Goal: Transaction & Acquisition: Book appointment/travel/reservation

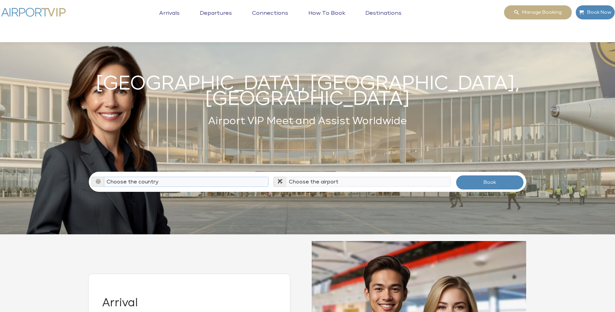
select select "USA"
click at [104, 177] on select "Choose the country Albania Austria Bosnia and Herzegovina Canada China Croatia …" at bounding box center [186, 182] width 165 height 10
select select "HPN"
click at [286, 177] on select "Choose the airport Albany Int'l Airport (ALB) Albuquerque Int Sunport (ABQ) Asp…" at bounding box center [368, 182] width 165 height 10
click at [480, 175] on button "Book" at bounding box center [489, 182] width 68 height 15
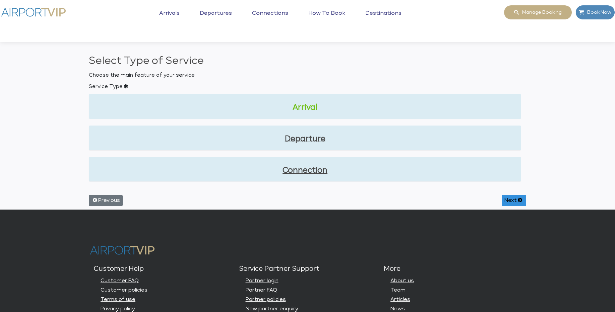
click at [308, 108] on link "Arrival" at bounding box center [304, 107] width 421 height 11
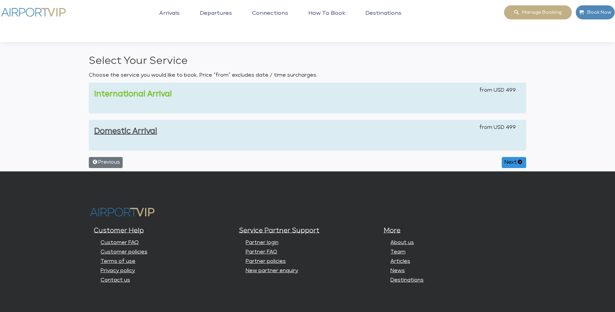
click at [162, 94] on link "International Arrival" at bounding box center [133, 93] width 78 height 7
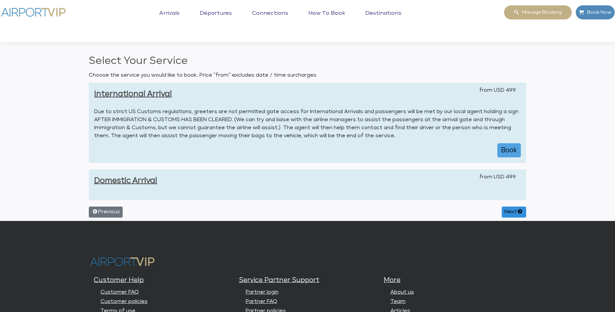
click at [512, 149] on button "Book" at bounding box center [508, 150] width 23 height 14
select select "1"
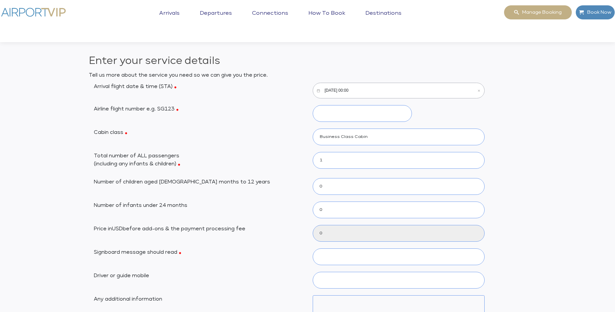
click at [374, 91] on input "10/14/2025, 00:00" at bounding box center [398, 91] width 172 height 16
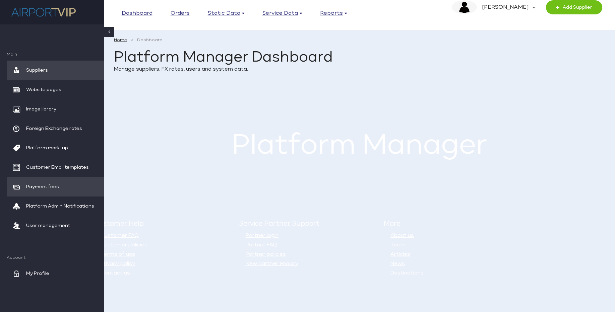
click at [50, 187] on span "Payment fees" at bounding box center [42, 186] width 33 height 19
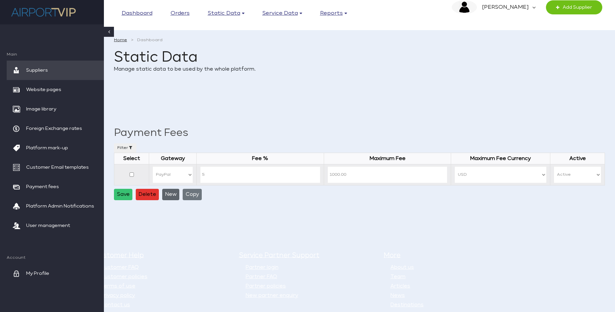
click at [171, 196] on button "New" at bounding box center [170, 194] width 17 height 11
select select
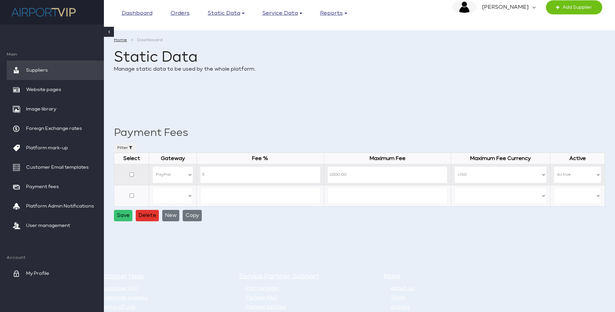
drag, startPoint x: 188, startPoint y: 196, endPoint x: 257, endPoint y: 96, distance: 121.3
click at [257, 96] on main "Home Dashboard Static Data Manage static data to be used by the whole platform.…" at bounding box center [359, 129] width 511 height 205
click at [349, 82] on div "Home Dashboard Static Data Manage static data to be used by the whole platform." at bounding box center [359, 65] width 491 height 57
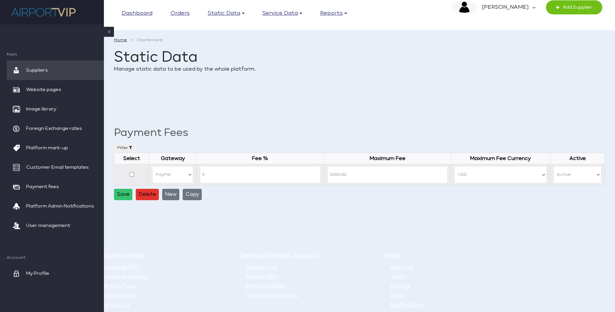
click at [167, 201] on main "Home Dashboard Static Data Manage static data to be used by the whole platform.…" at bounding box center [359, 119] width 511 height 184
click at [167, 197] on button "New" at bounding box center [170, 194] width 17 height 11
select select
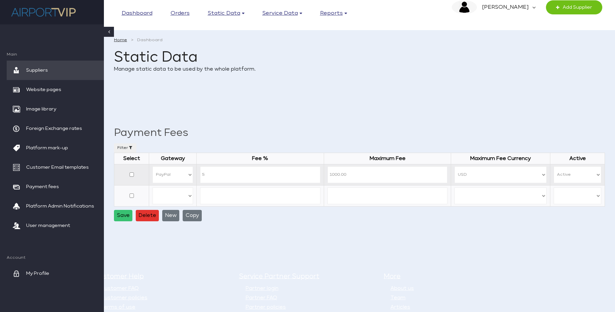
drag, startPoint x: 187, startPoint y: 196, endPoint x: 286, endPoint y: 231, distance: 105.2
click at [286, 231] on main "Home Dashboard Static Data Manage static data to be used by the whole platform.…" at bounding box center [359, 129] width 511 height 205
